Goal: Task Accomplishment & Management: Use online tool/utility

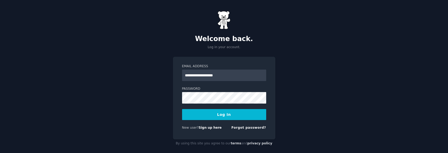
type input "**********"
click at [201, 112] on button "Log In" at bounding box center [224, 114] width 84 height 11
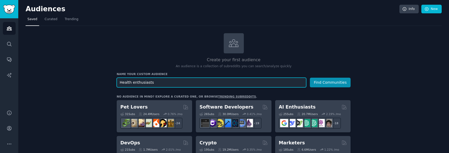
type input "Health enthusiasts"
click at [310, 78] on button "Find Communities" at bounding box center [330, 83] width 41 height 10
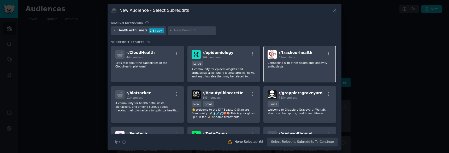
click at [313, 59] on div "r/ trackourhealth 65 members Connecting with other health and longevity enthusi…" at bounding box center [299, 64] width 73 height 37
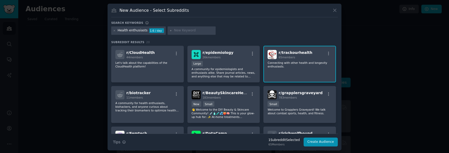
click at [295, 69] on div "r/ trackourhealth 65 members Connecting with other health and longevity enthusi…" at bounding box center [299, 64] width 73 height 37
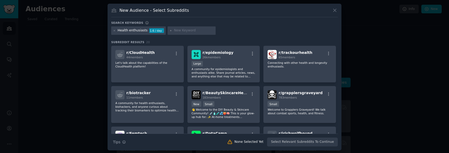
click at [191, 25] on div "Search keywords" at bounding box center [224, 23] width 227 height 5
click at [188, 28] on div at bounding box center [192, 30] width 48 height 8
click at [185, 28] on input "text" at bounding box center [194, 30] width 40 height 5
type input "health"
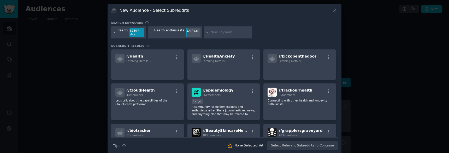
click at [114, 31] on icon at bounding box center [114, 32] width 3 height 3
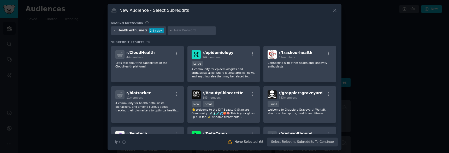
click at [180, 27] on div at bounding box center [192, 30] width 48 height 8
click at [176, 30] on input "text" at bounding box center [194, 30] width 40 height 5
type input "health"
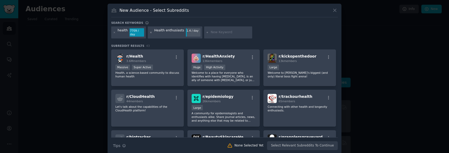
click at [150, 31] on icon at bounding box center [151, 32] width 3 height 3
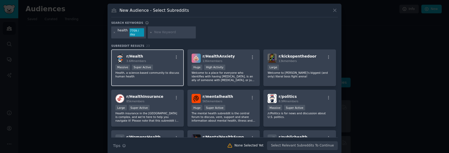
click at [173, 56] on div at bounding box center [176, 58] width 7 height 6
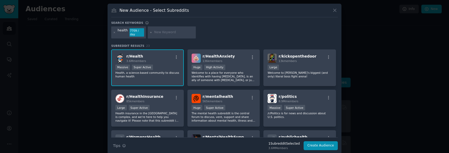
scroll to position [92, 0]
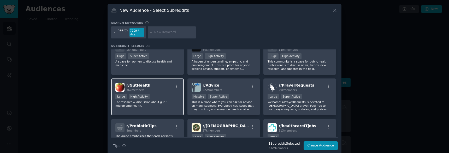
click at [176, 107] on div "r/ GutHealth 36k members Large High Activity For research & discussion about gu…" at bounding box center [147, 96] width 73 height 37
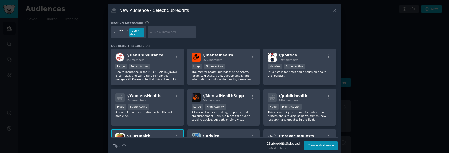
scroll to position [39, 0]
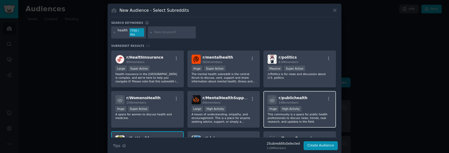
click at [316, 107] on div "Huge High Activity" at bounding box center [300, 109] width 64 height 7
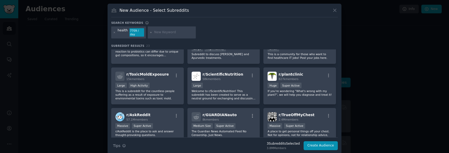
scroll to position [185, 0]
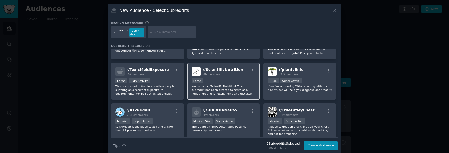
click at [236, 78] on div "Large" at bounding box center [224, 81] width 64 height 7
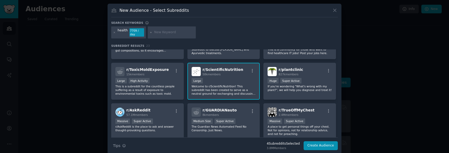
drag, startPoint x: 337, startPoint y: 102, endPoint x: 337, endPoint y: 111, distance: 8.4
click at [337, 111] on div "New Audience - Select Subreddits Search keywords Try a 2-4 keywords your audien…" at bounding box center [225, 79] width 234 height 150
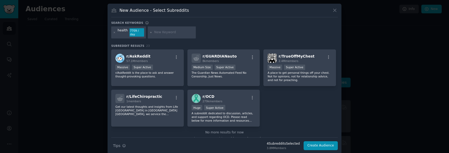
scroll to position [246, 0]
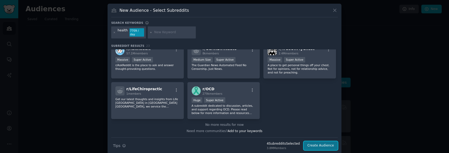
click at [324, 142] on button "Create Audience" at bounding box center [321, 145] width 34 height 9
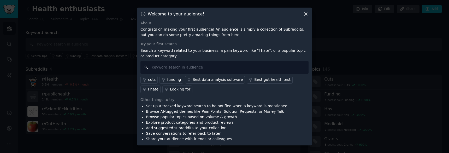
click at [188, 70] on input "text" at bounding box center [224, 67] width 168 height 13
type input "fat loss"
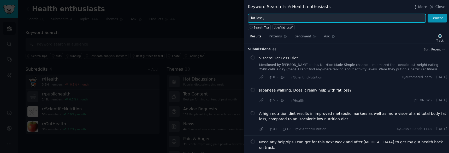
click at [266, 18] on input "fat loss\" at bounding box center [337, 18] width 178 height 9
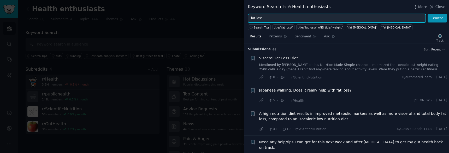
type input "fat loss"
click at [428, 14] on button "Browse" at bounding box center [438, 18] width 20 height 9
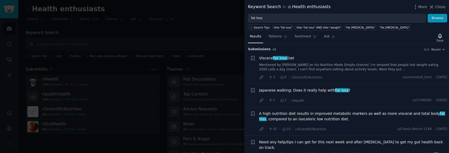
click at [210, 17] on div at bounding box center [224, 76] width 449 height 153
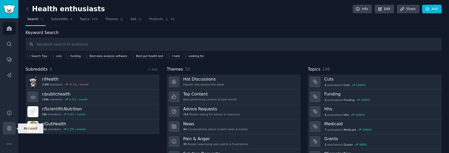
click at [13, 131] on link "Account" at bounding box center [9, 128] width 13 height 13
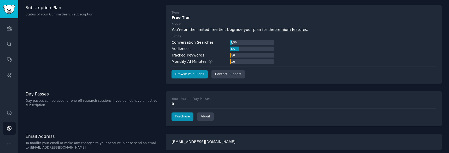
scroll to position [32, 0]
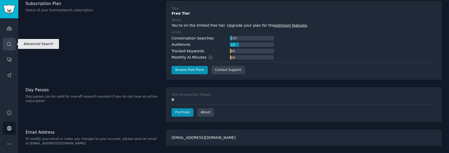
click at [8, 49] on link "Search" at bounding box center [9, 44] width 13 height 13
